Goal: Task Accomplishment & Management: Complete application form

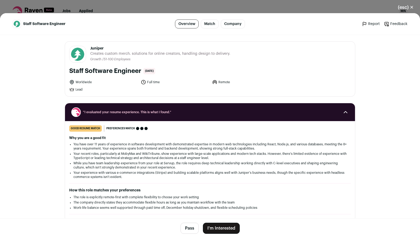
click at [225, 230] on button "I'm Interested" at bounding box center [221, 228] width 37 height 11
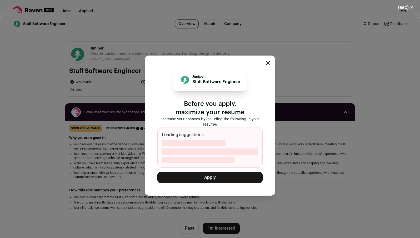
click at [213, 178] on button "Apply" at bounding box center [209, 177] width 105 height 11
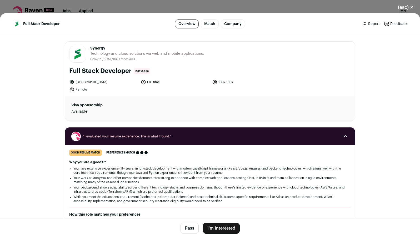
click at [225, 229] on button "I'm Interested" at bounding box center [221, 228] width 37 height 11
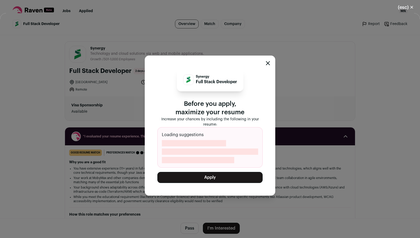
click at [212, 176] on button "Apply" at bounding box center [209, 177] width 105 height 11
